Goal: Task Accomplishment & Management: Manage account settings

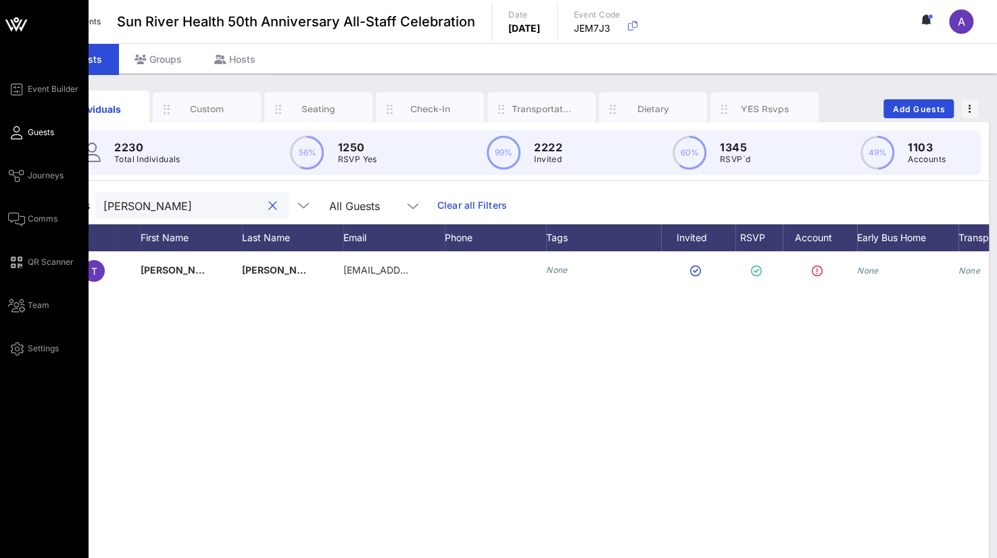
scroll to position [0, 105]
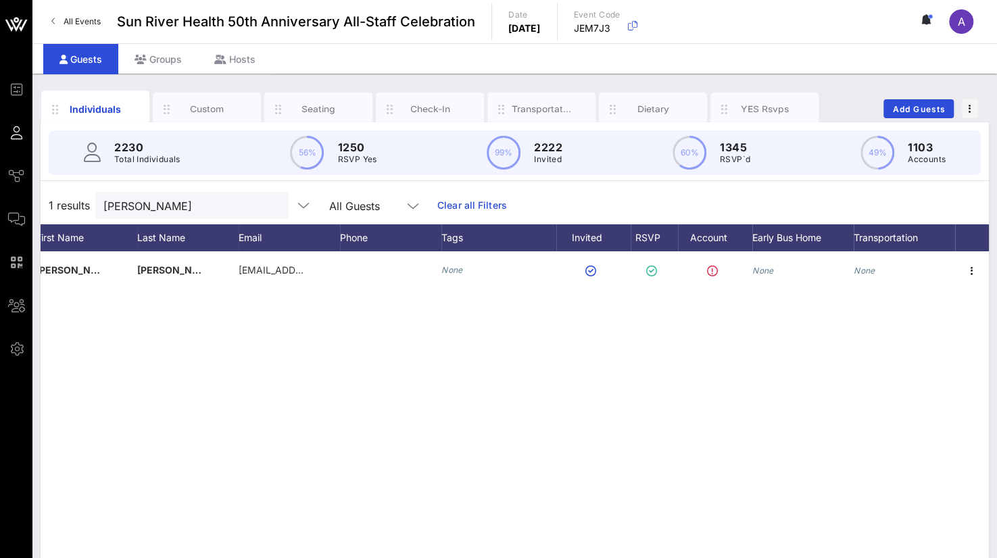
click at [165, 218] on div "1 results [PERSON_NAME] c All Guests Clear all Filters" at bounding box center [515, 206] width 949 height 38
click at [160, 203] on input "[PERSON_NAME]" at bounding box center [182, 206] width 158 height 18
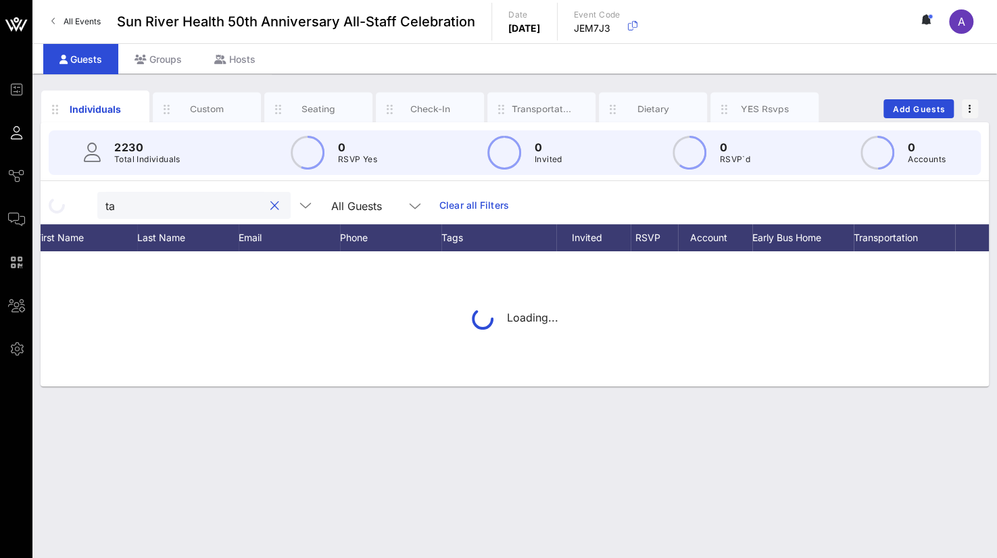
type input "t"
type input "l"
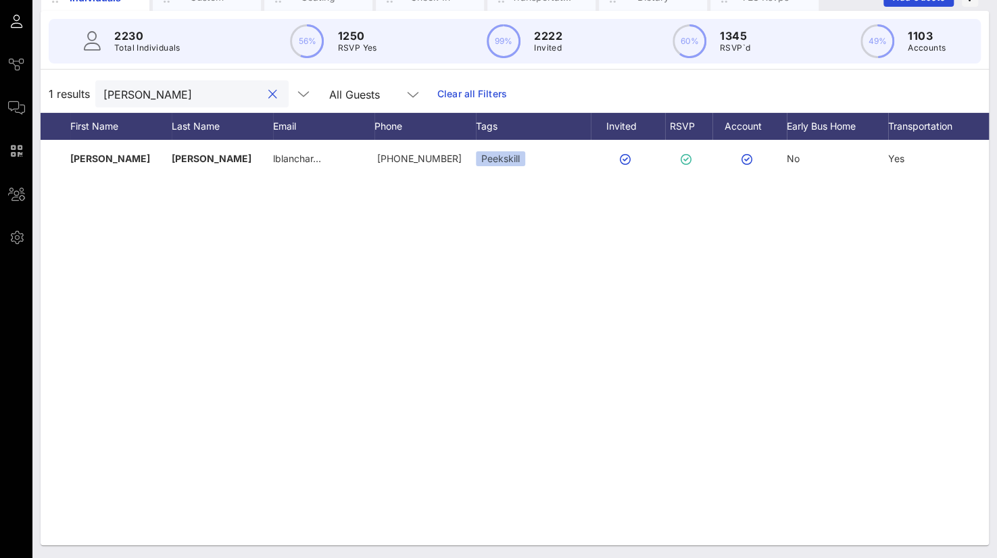
scroll to position [0, 71]
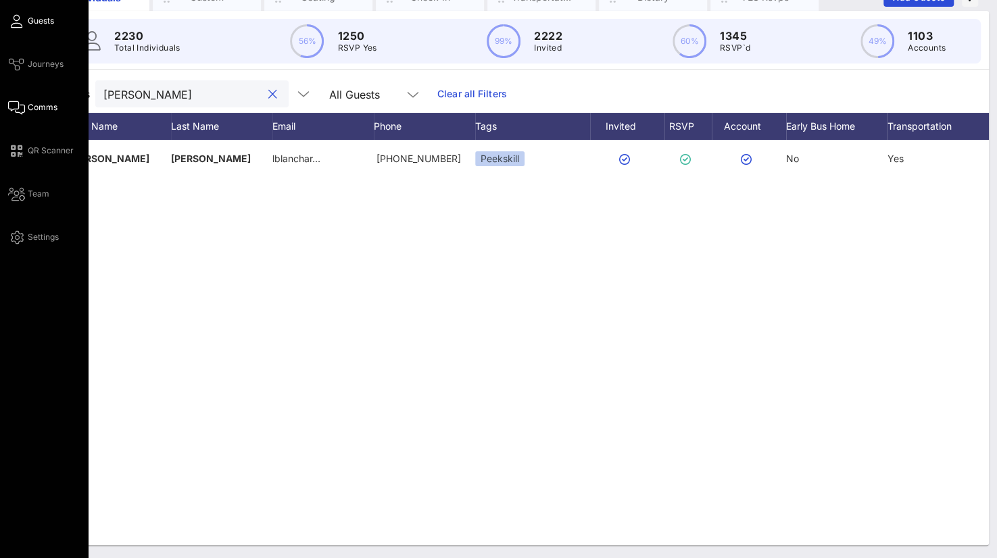
drag, startPoint x: 176, startPoint y: 97, endPoint x: 9, endPoint y: 113, distance: 167.0
click at [11, 112] on div "Event Builder Guests Journeys Comms QR Scanner Team Settings Sun River Health 5…" at bounding box center [498, 223] width 997 height 671
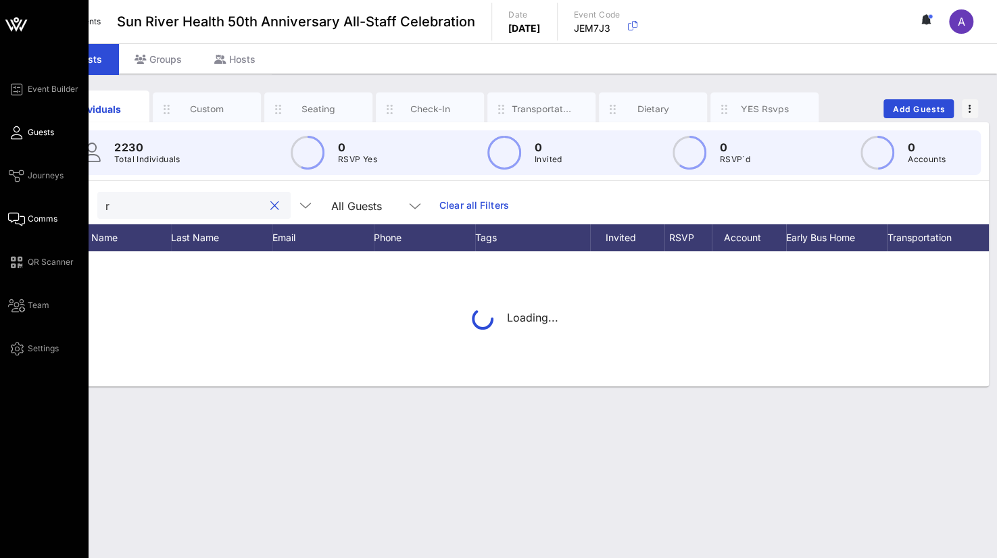
scroll to position [0, 0]
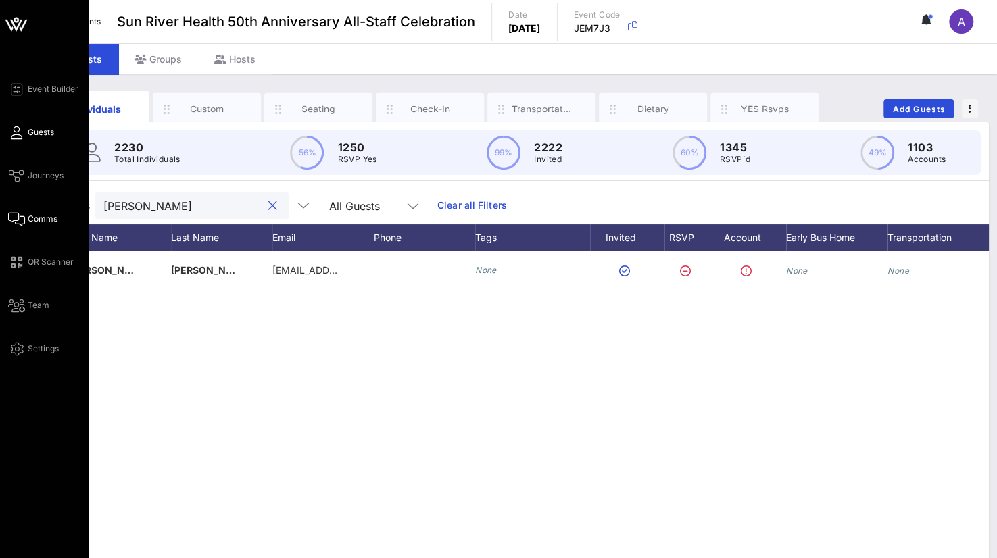
type input "[PERSON_NAME]"
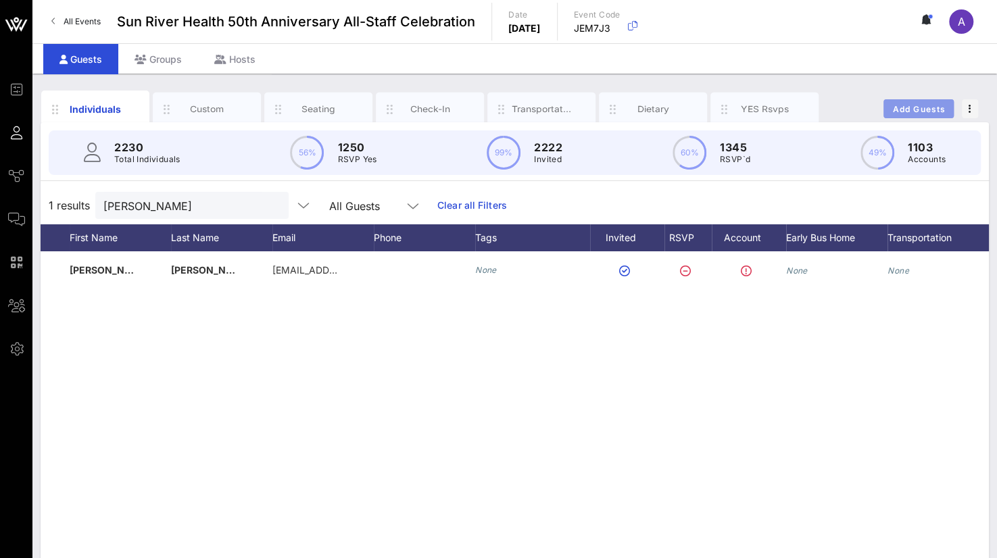
drag, startPoint x: 915, startPoint y: 103, endPoint x: 883, endPoint y: 105, distance: 31.8
click at [914, 104] on span "Add Guests" at bounding box center [918, 109] width 53 height 10
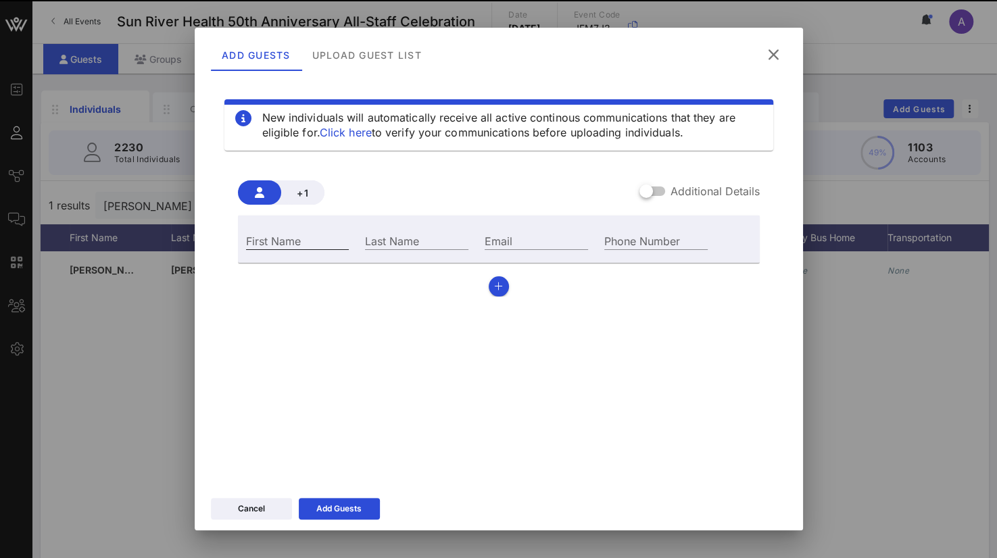
click at [280, 233] on div "First Name" at bounding box center [297, 241] width 103 height 18
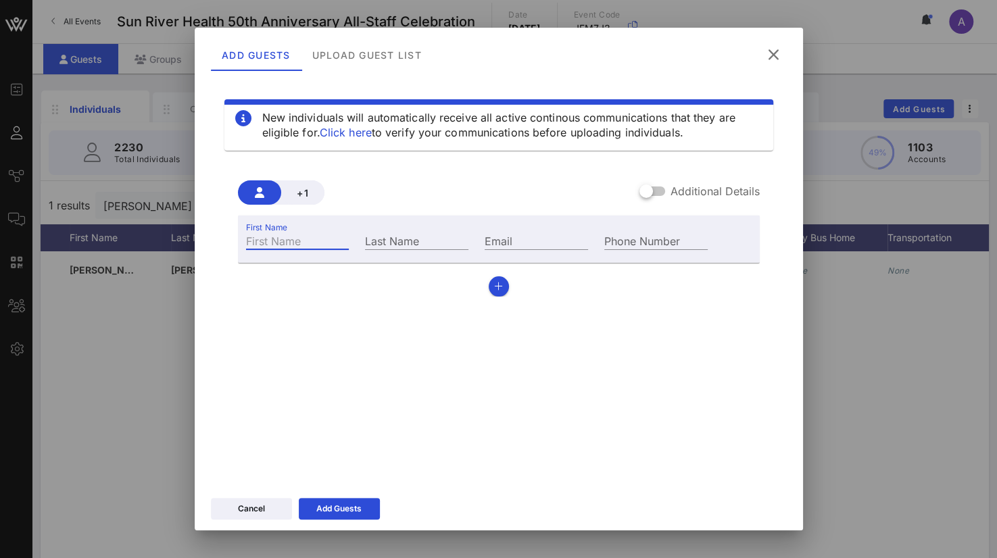
paste input "[PERSON_NAME]"
drag, startPoint x: 252, startPoint y: 237, endPoint x: 369, endPoint y: 247, distance: 117.3
click at [369, 247] on div "First Name [PERSON_NAME] Last Name Email Phone Number" at bounding box center [477, 239] width 479 height 37
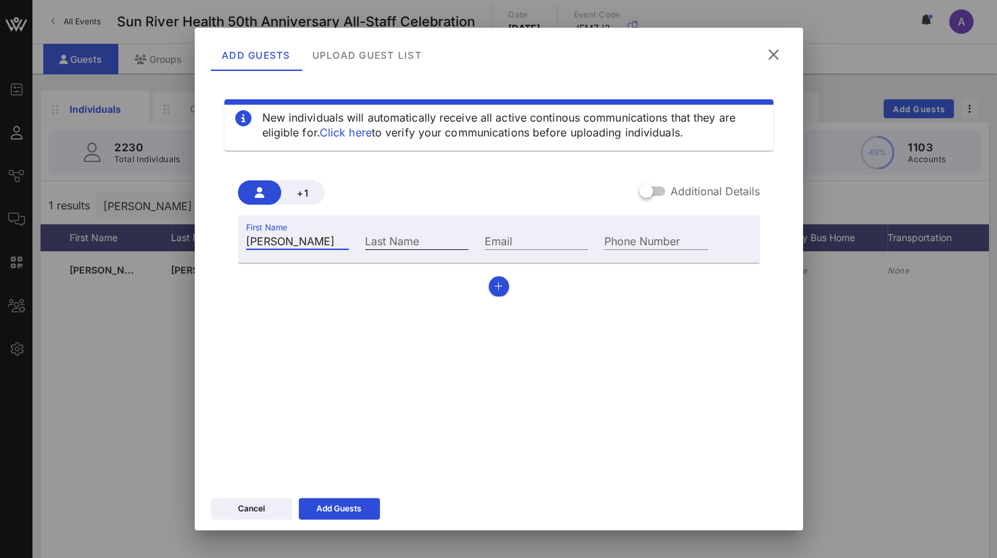
type input "[PERSON_NAME]"
click at [385, 247] on input "Last Name" at bounding box center [416, 241] width 103 height 18
paste input "[PERSON_NAME]"
type input "[PERSON_NAME]"
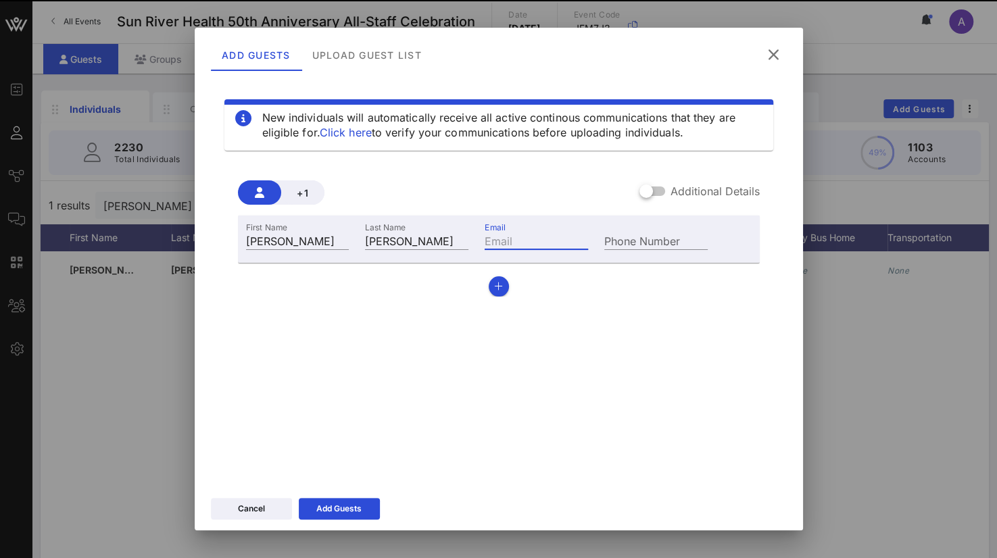
click at [506, 243] on input "Email" at bounding box center [536, 241] width 103 height 18
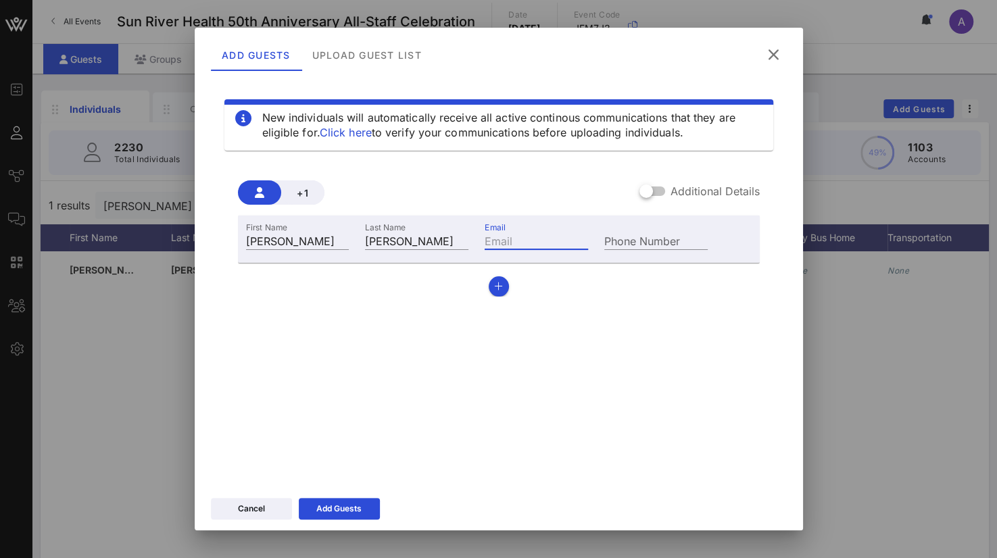
paste input "[EMAIL_ADDRESS][DOMAIN_NAME]"
type input "[EMAIL_ADDRESS][DOMAIN_NAME]"
click at [335, 513] on div "Add Guests" at bounding box center [338, 509] width 45 height 14
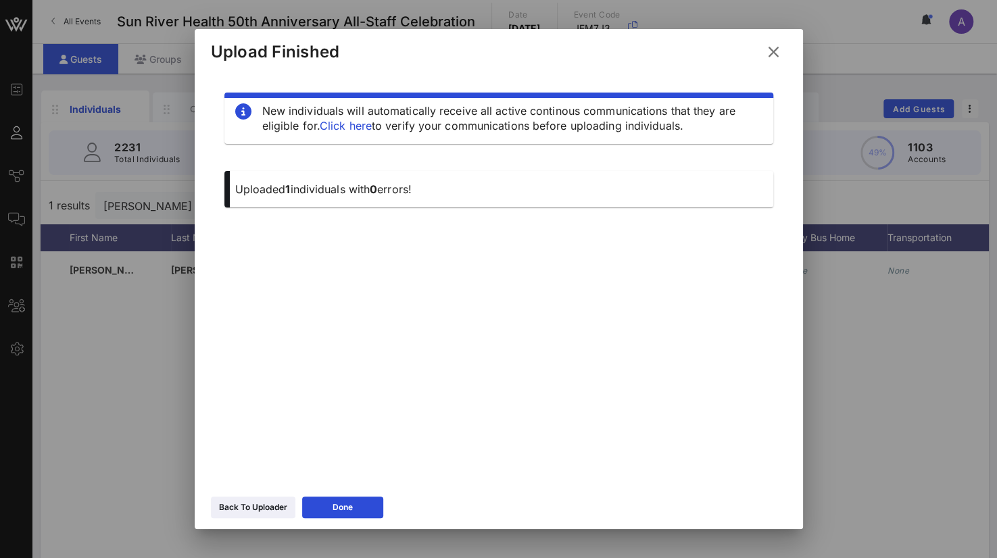
click at [338, 500] on button "Done" at bounding box center [342, 508] width 81 height 22
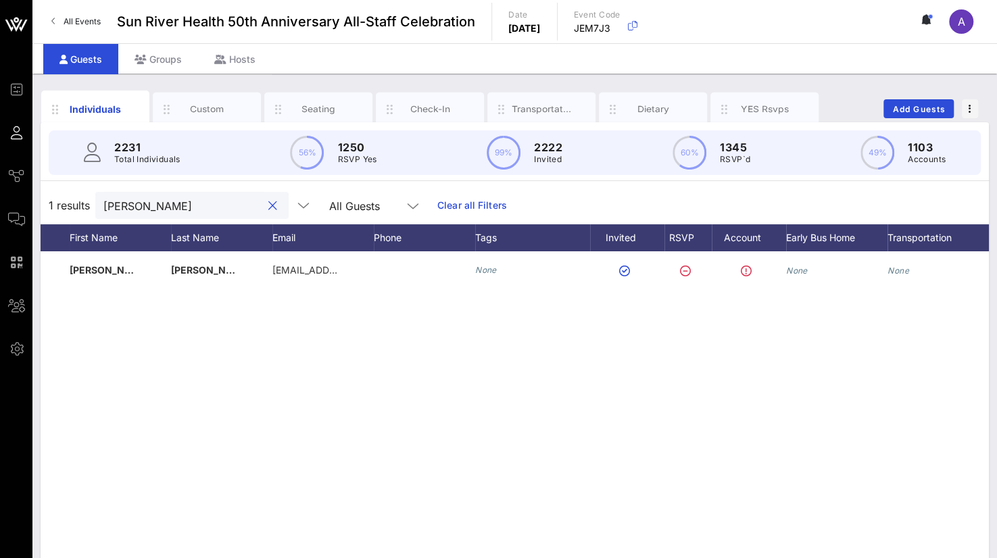
click at [170, 210] on input "[PERSON_NAME]" at bounding box center [182, 206] width 158 height 18
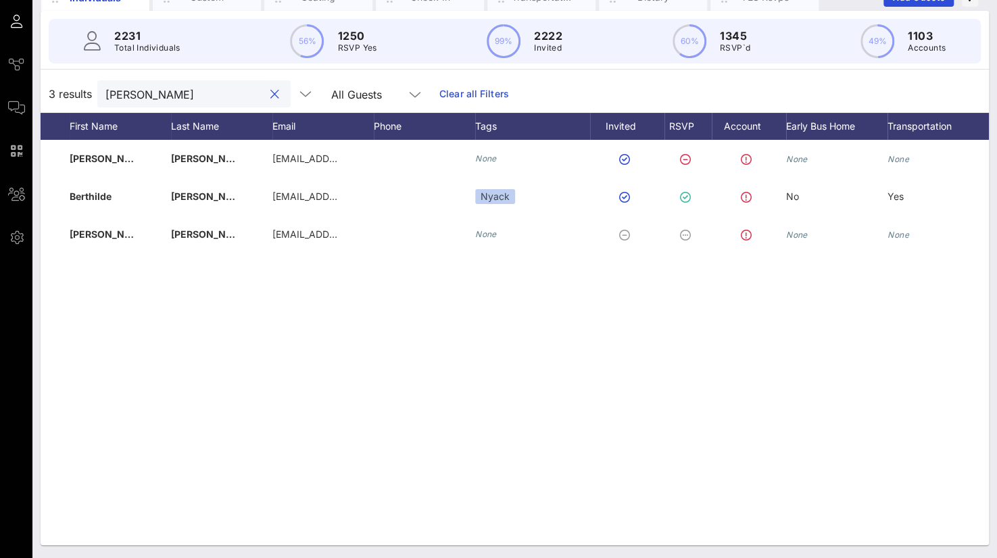
scroll to position [0, 105]
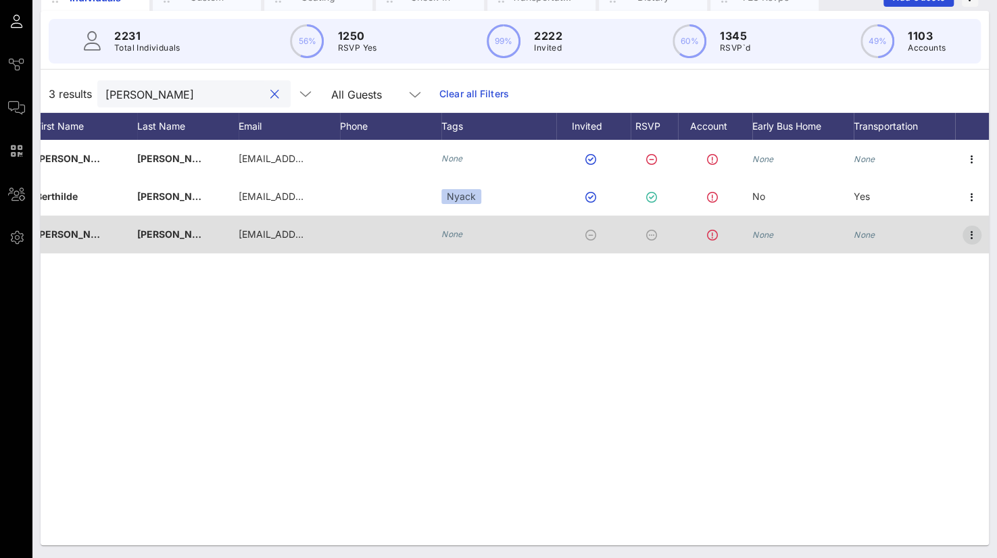
type input "[PERSON_NAME]"
click at [968, 233] on icon "button" at bounding box center [972, 235] width 16 height 16
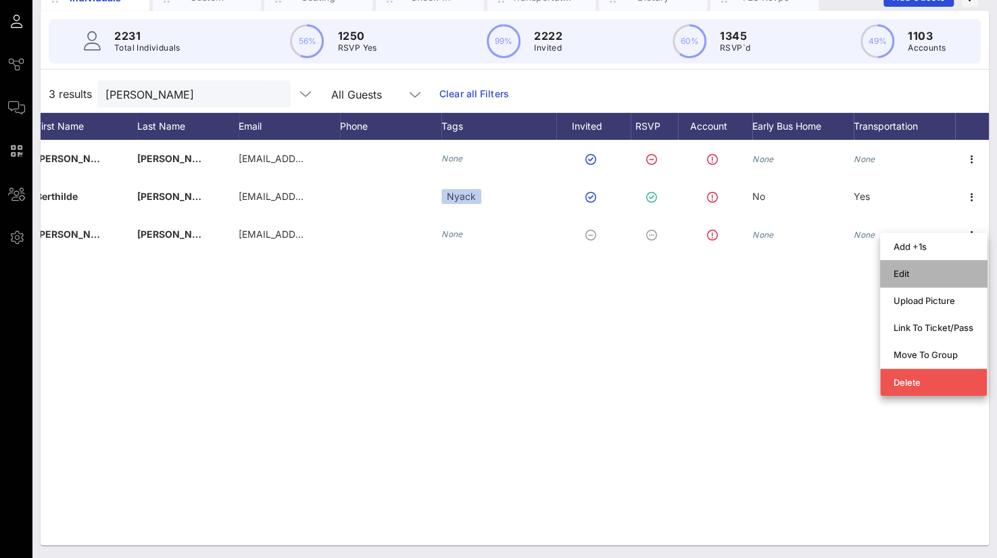
click at [905, 270] on div "Edit" at bounding box center [934, 273] width 80 height 11
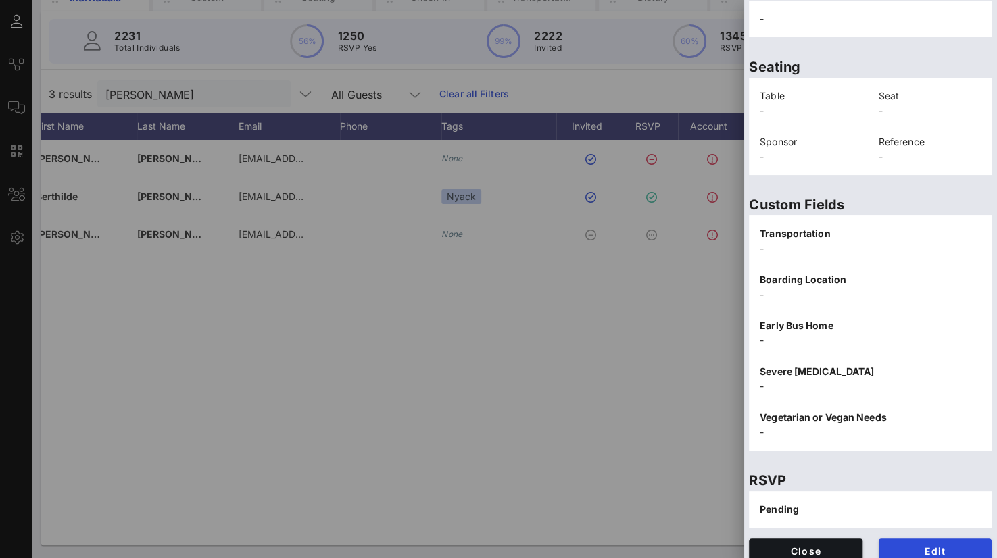
scroll to position [279, 0]
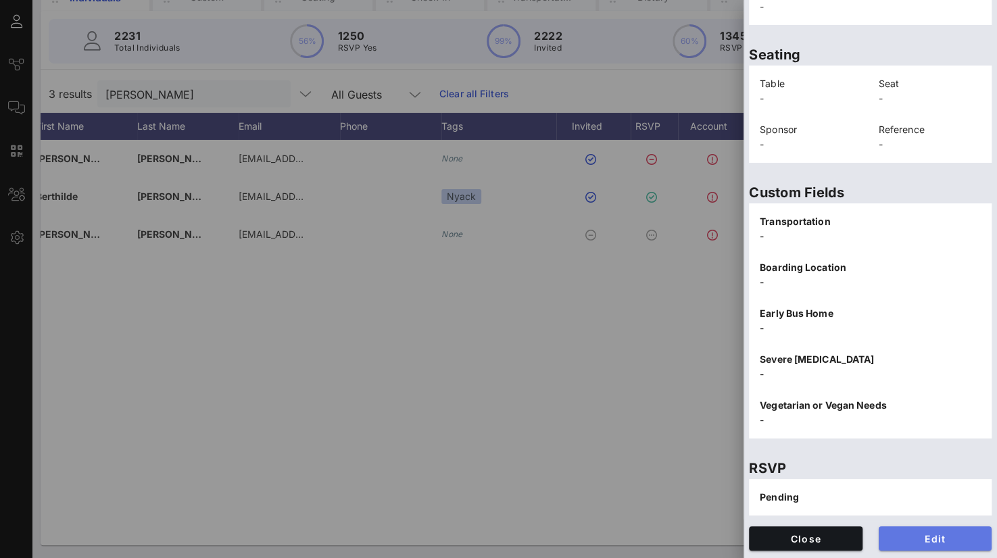
click at [925, 535] on span "Edit" at bounding box center [936, 538] width 92 height 11
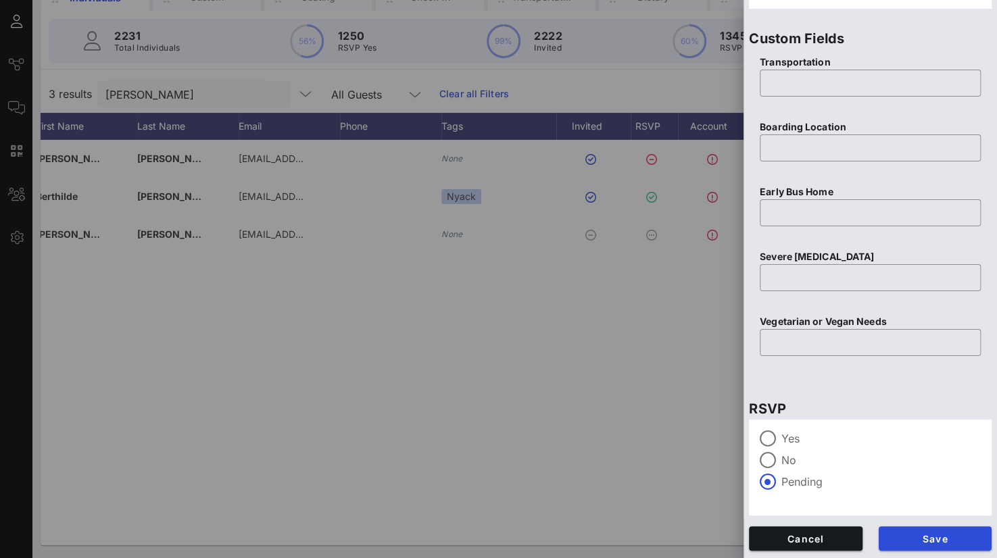
scroll to position [534, 0]
click at [790, 83] on input "text" at bounding box center [870, 83] width 205 height 22
type input "None"
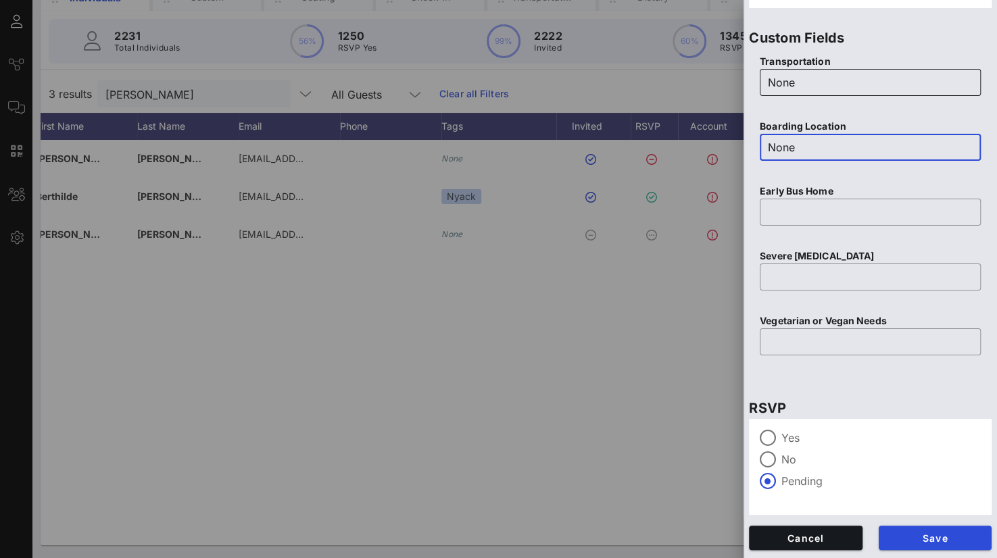
type input "None"
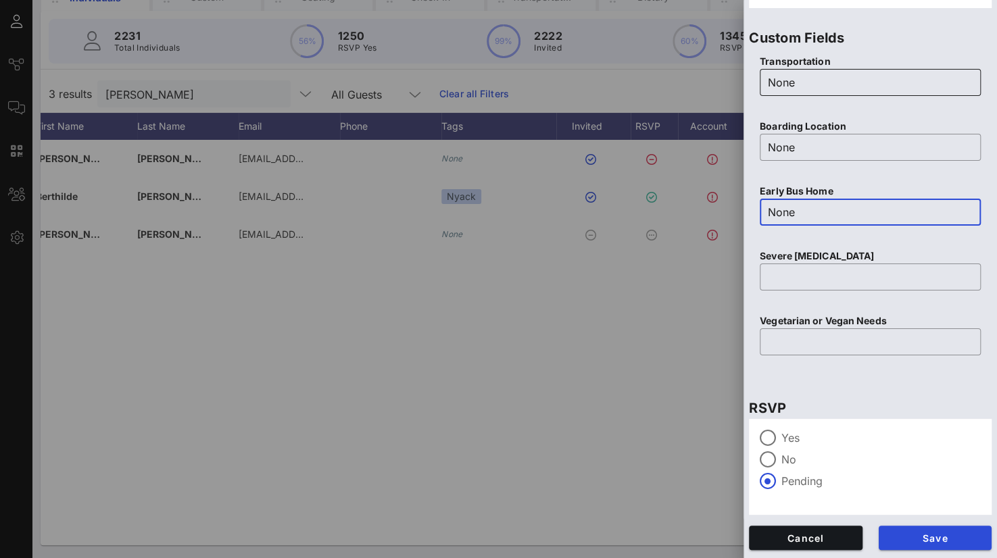
type input "None"
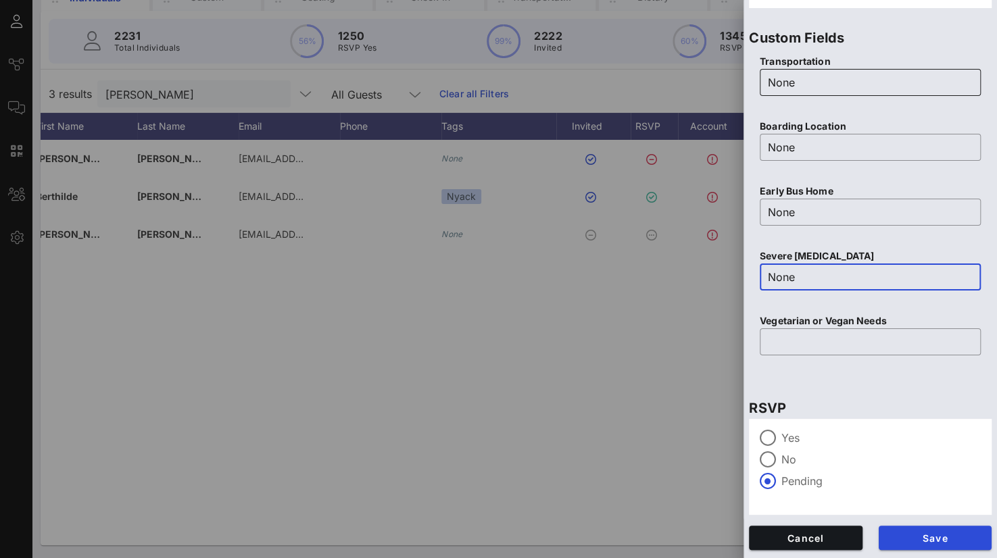
type input "None"
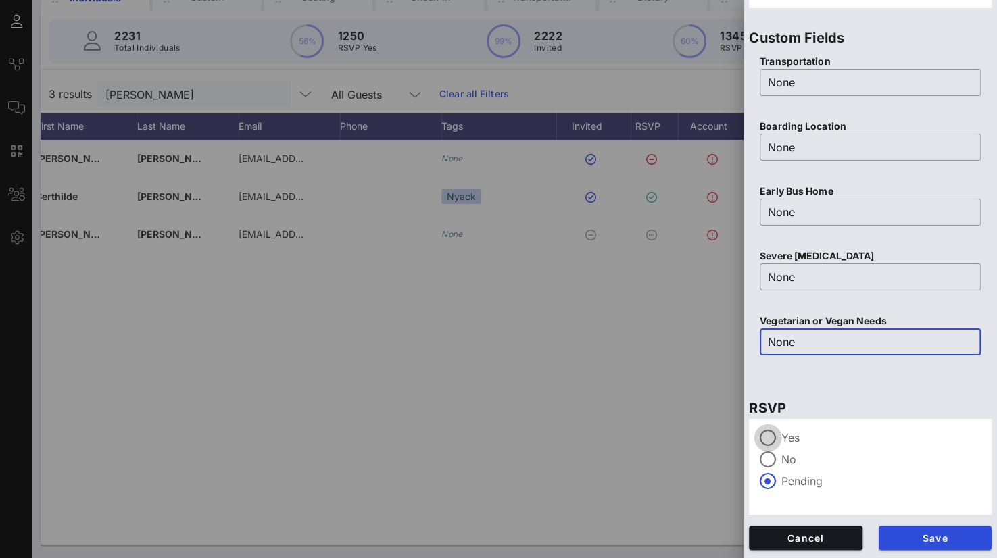
type input "None"
click at [772, 440] on div at bounding box center [768, 438] width 23 height 23
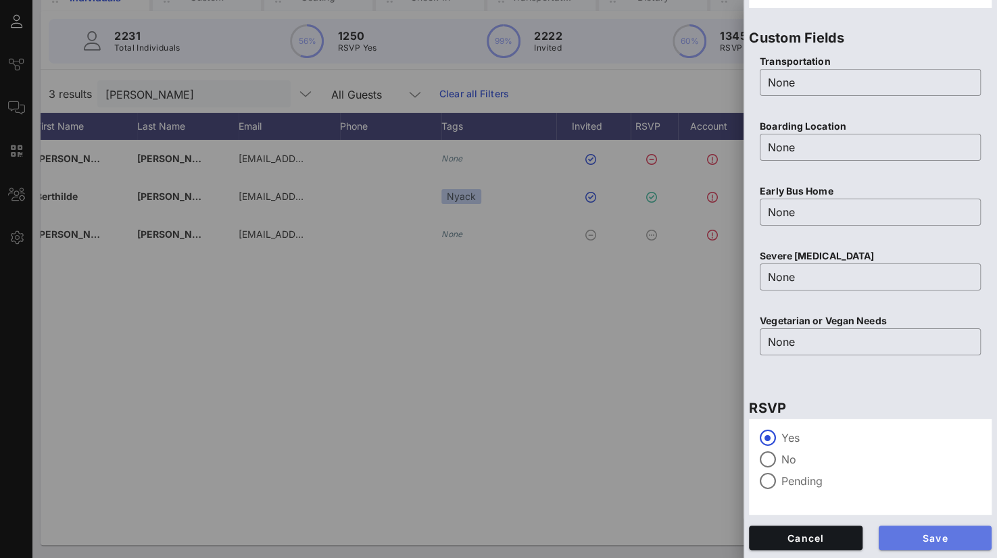
click at [900, 539] on span "Save" at bounding box center [936, 538] width 92 height 11
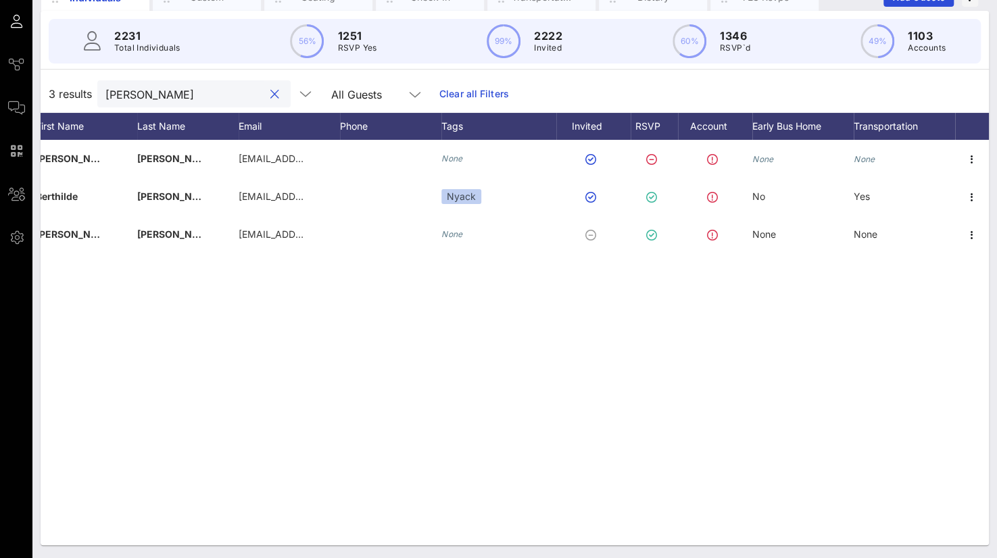
drag, startPoint x: 130, startPoint y: 92, endPoint x: 62, endPoint y: 92, distance: 67.6
click at [62, 92] on div "3 results [PERSON_NAME] All Guests Clear all Filters" at bounding box center [515, 94] width 949 height 38
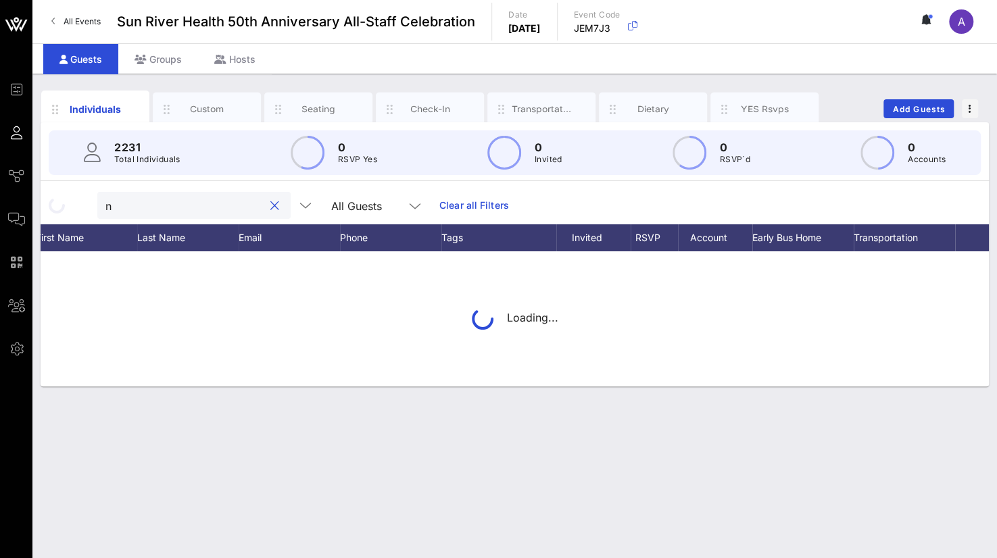
scroll to position [0, 0]
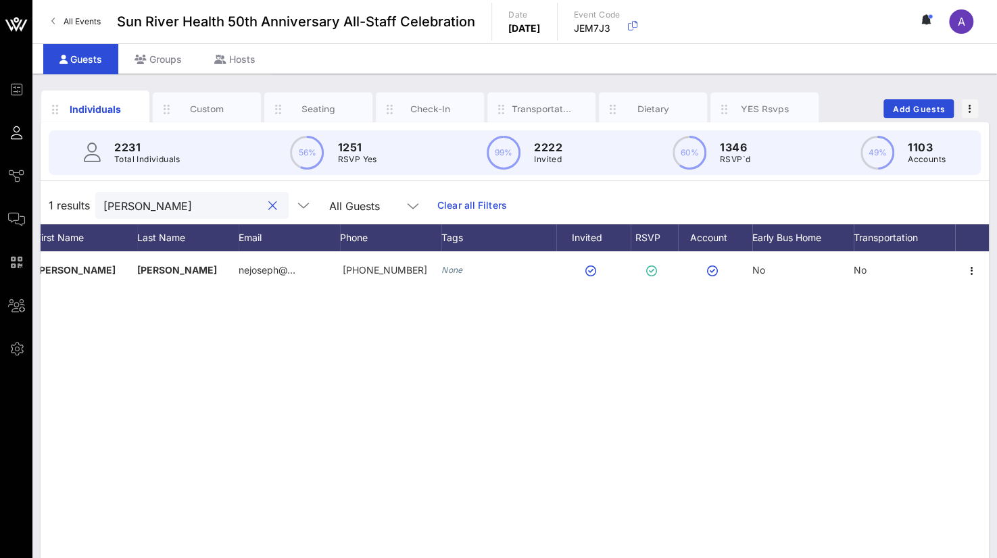
type input "[PERSON_NAME]"
